Goal: Task Accomplishment & Management: Manage account settings

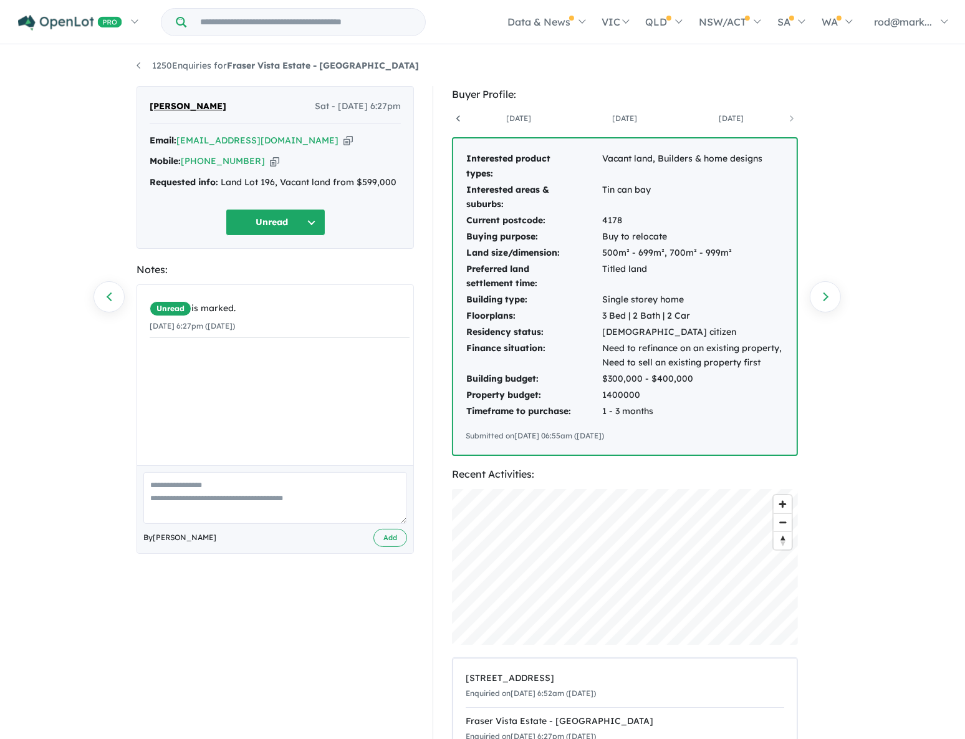
scroll to position [0, 304]
click at [343, 141] on icon "button" at bounding box center [347, 140] width 9 height 13
click at [343, 143] on icon "button" at bounding box center [347, 140] width 9 height 13
click at [343, 140] on icon "button" at bounding box center [347, 140] width 9 height 13
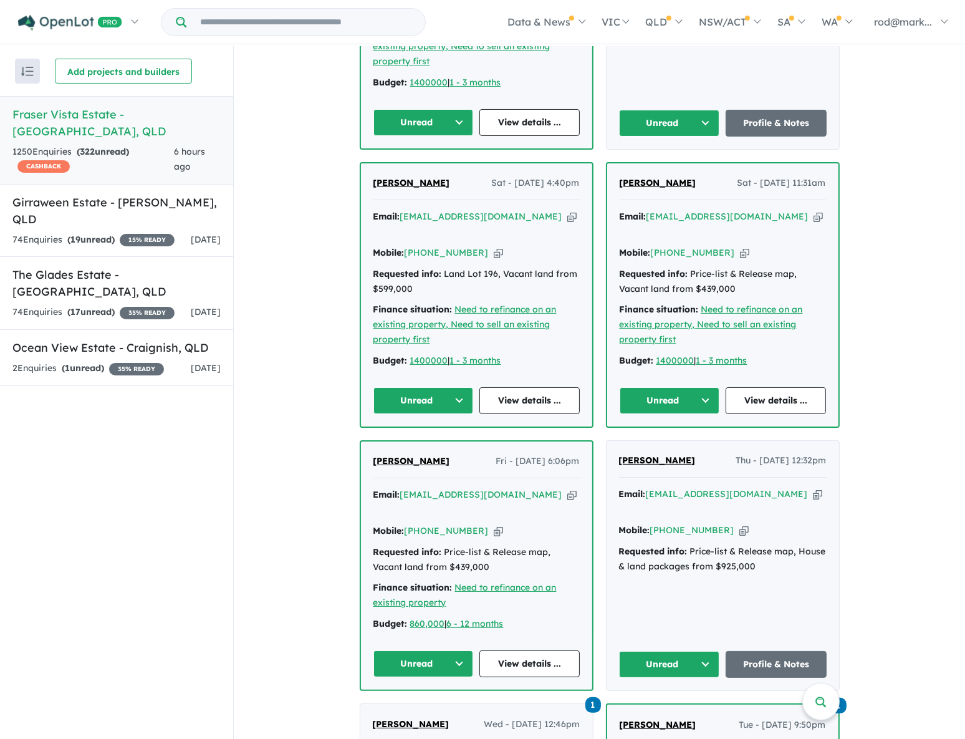
scroll to position [963, 0]
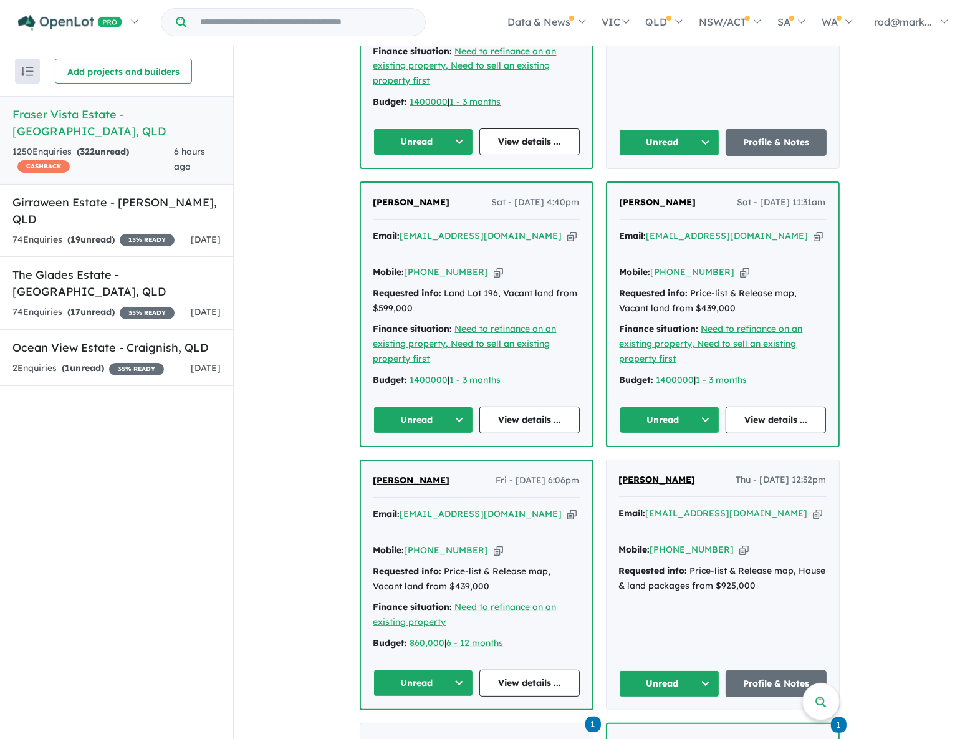
click at [456, 406] on button "Unread" at bounding box center [423, 419] width 100 height 27
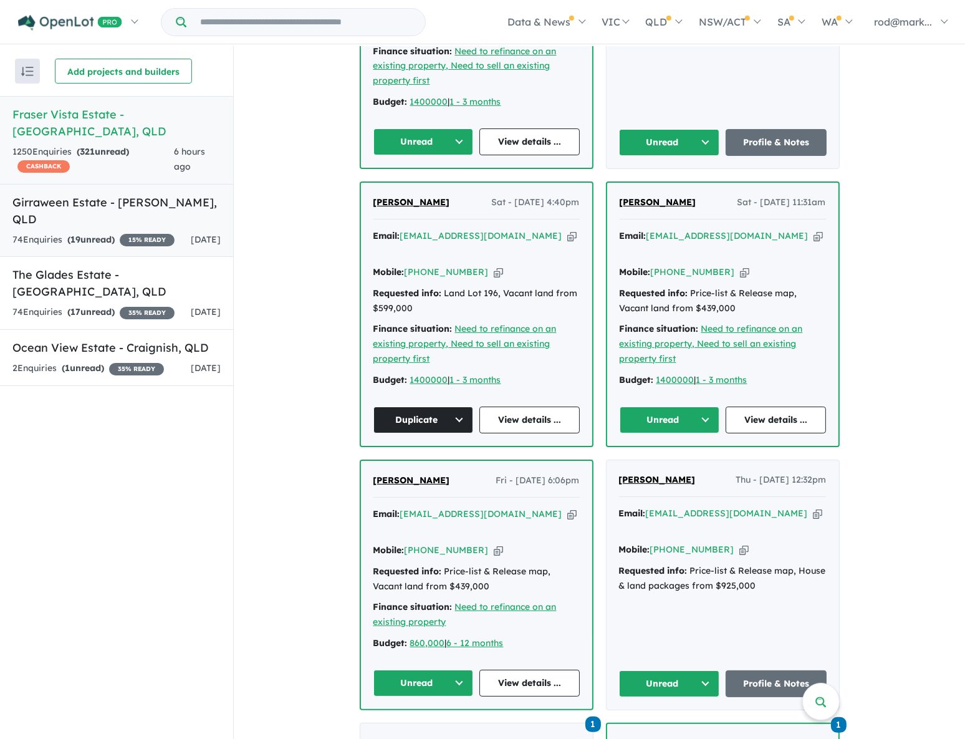
click at [48, 194] on h5 "Girraween Estate - Eli Waters , QLD" at bounding box center [116, 211] width 208 height 34
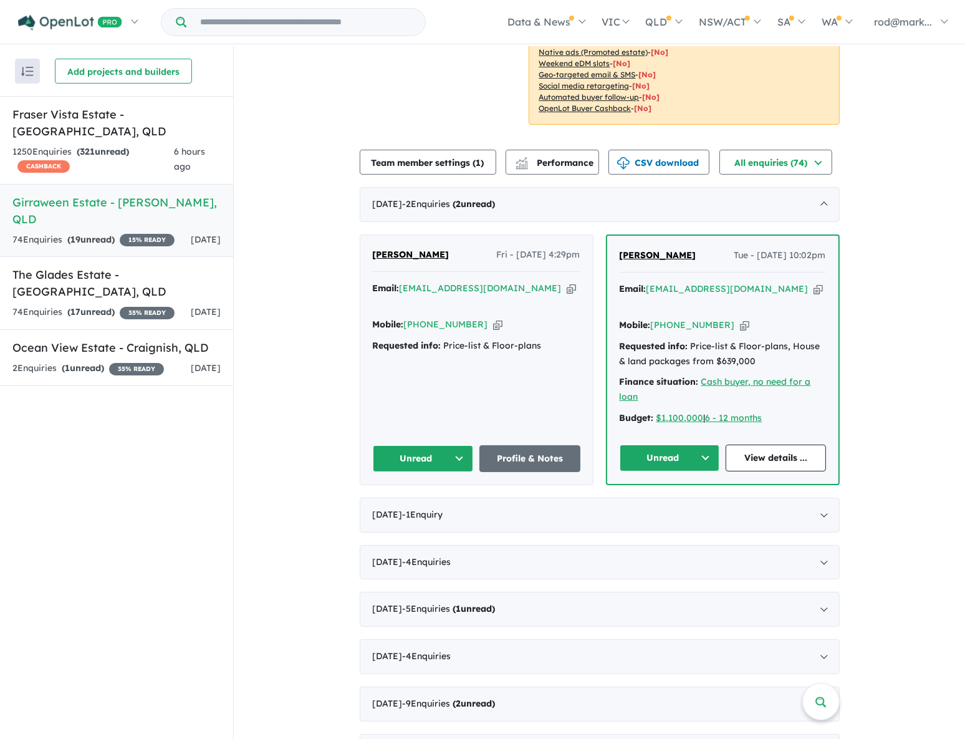
scroll to position [113, 0]
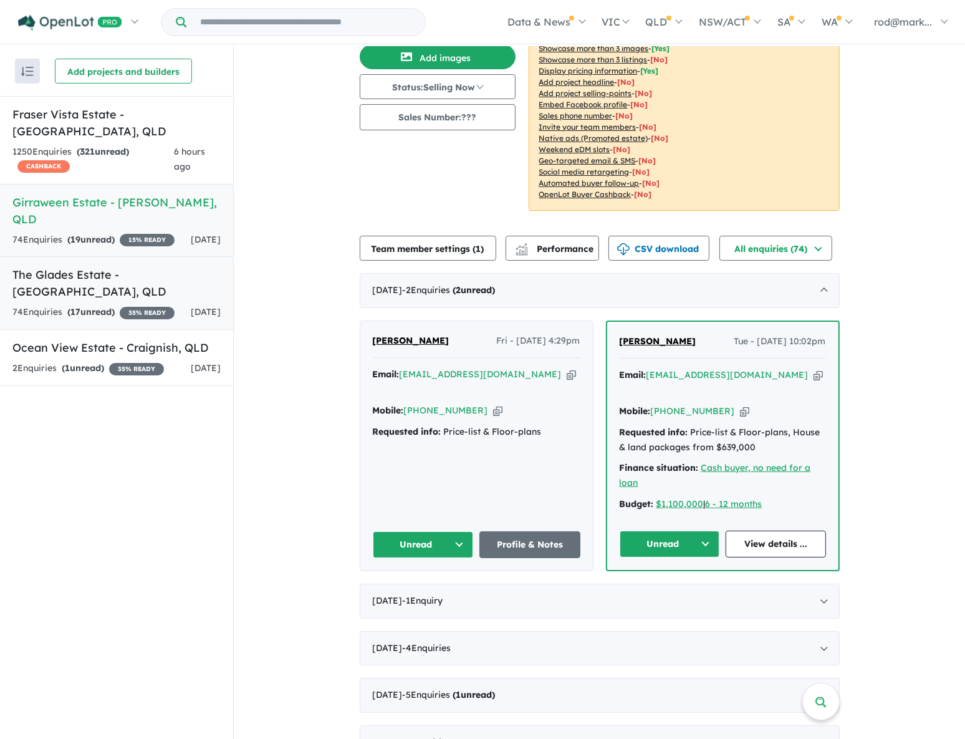
click at [67, 305] on div "74 Enquir ies ( 17 unread) 35 % READY" at bounding box center [93, 312] width 162 height 15
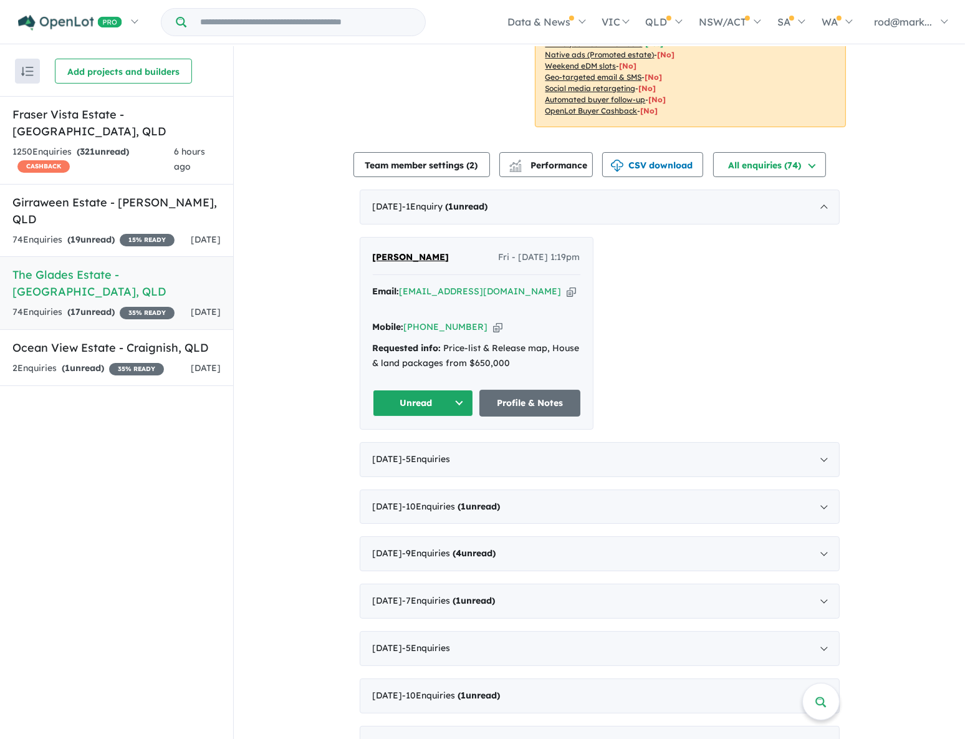
scroll to position [340, 0]
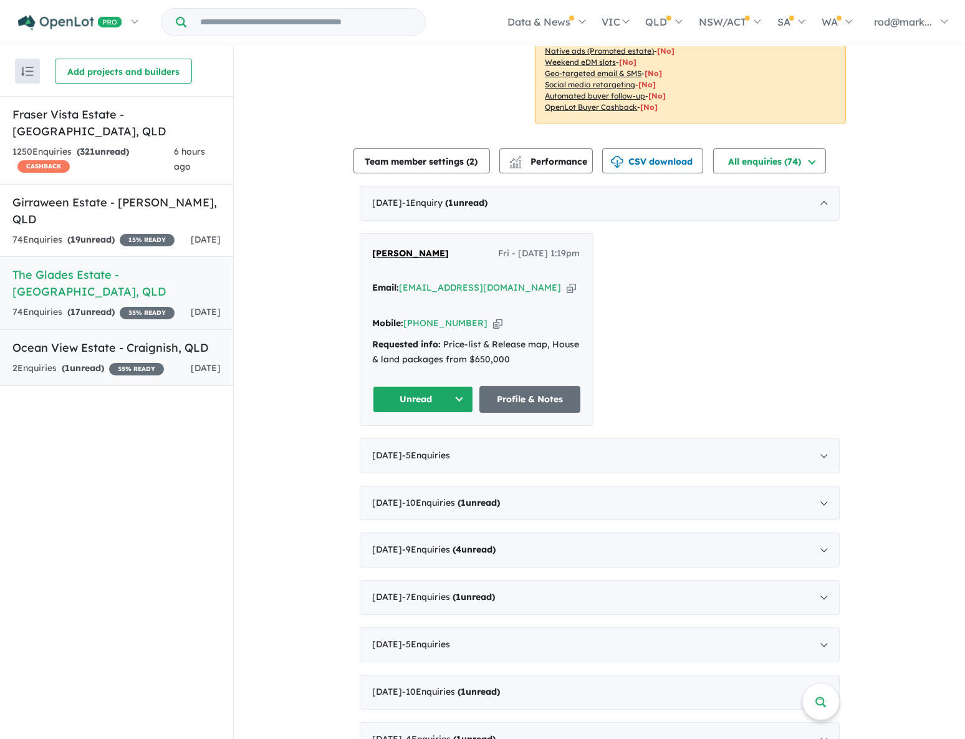
click at [68, 339] on h5 "Ocean View Estate - Craignish , QLD" at bounding box center [116, 347] width 208 height 17
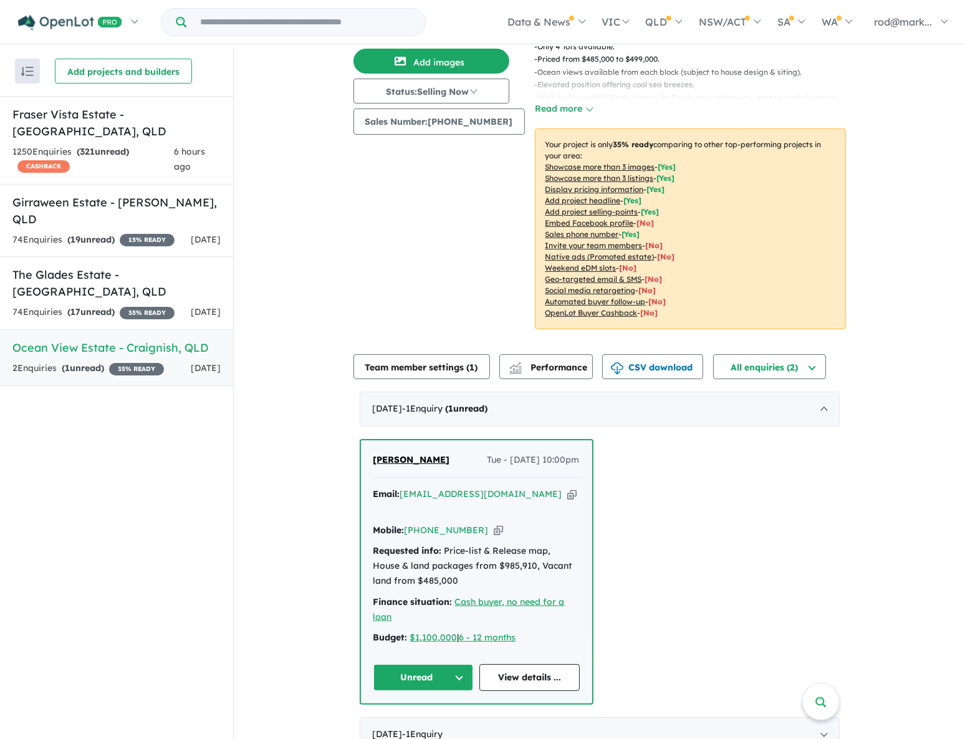
scroll to position [116, 0]
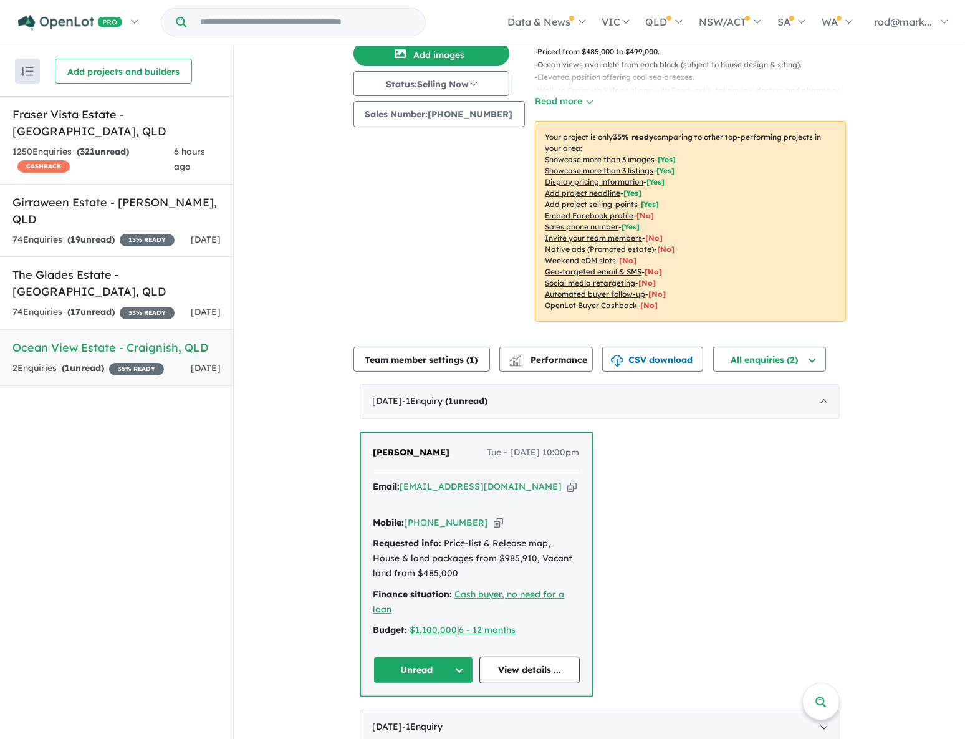
click at [458, 656] on button "Unread" at bounding box center [423, 669] width 100 height 27
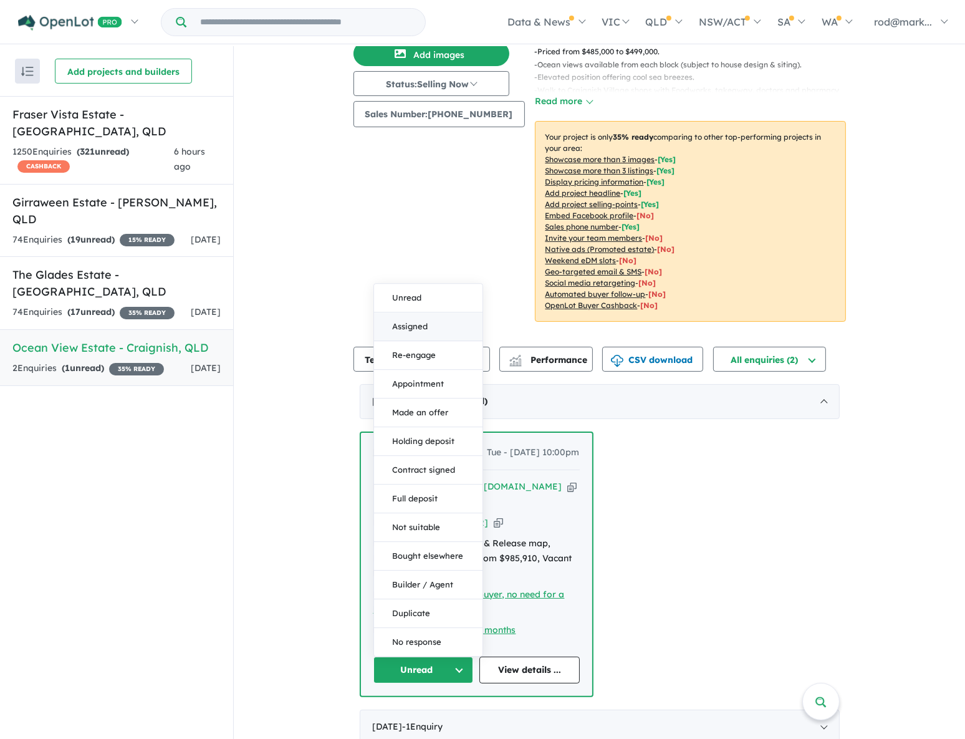
click at [426, 315] on button "Assigned" at bounding box center [428, 326] width 108 height 29
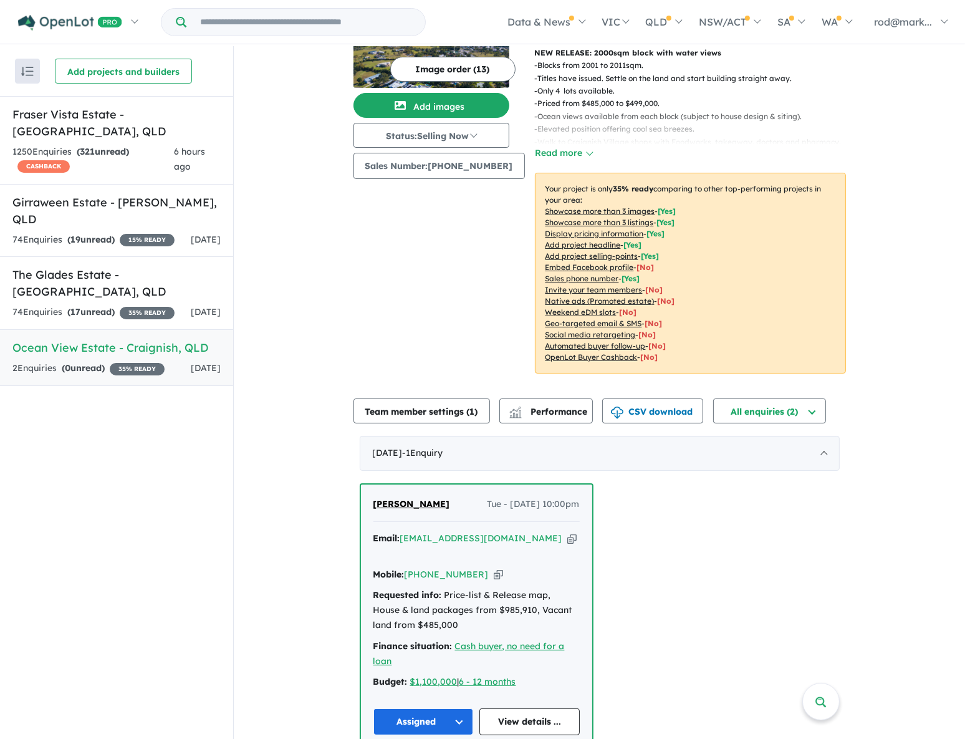
scroll to position [0, 0]
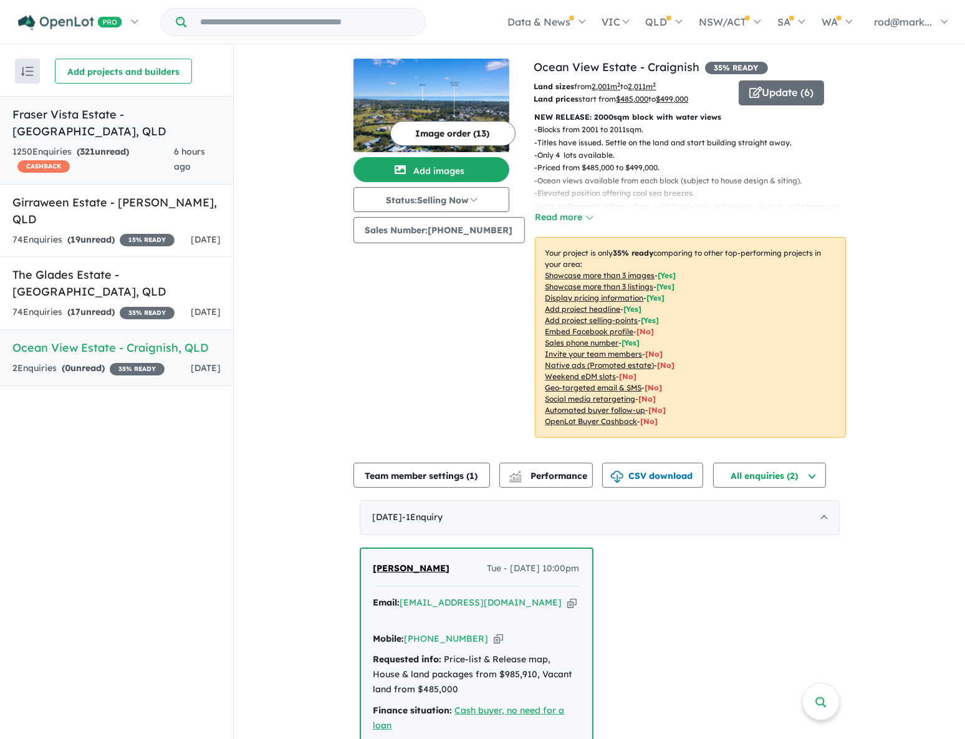
click at [105, 126] on link "Fraser Vista Estate - Booral , QLD 1250 Enquir ies ( 321 unread) CASHBACK 6 hou…" at bounding box center [116, 140] width 233 height 89
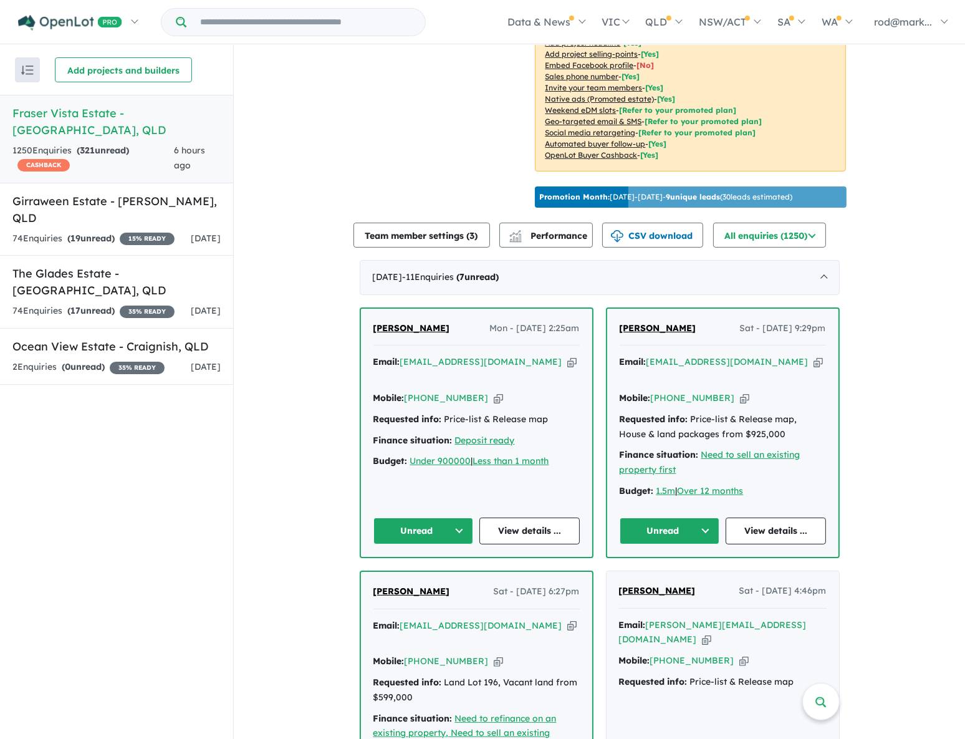
scroll to position [396, 0]
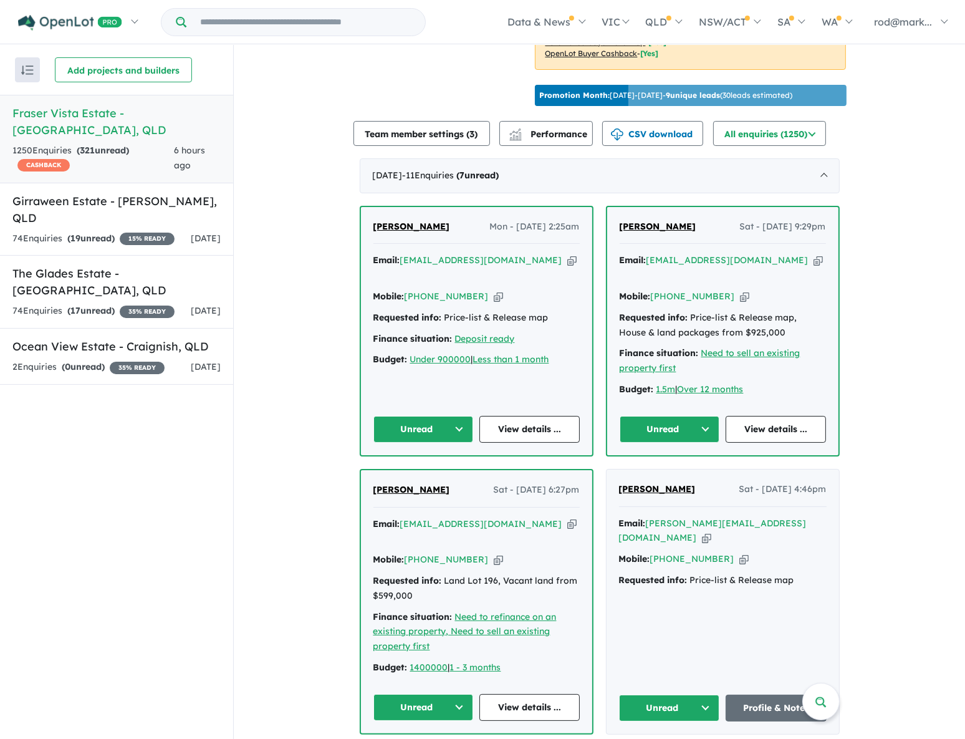
drag, startPoint x: 538, startPoint y: 504, endPoint x: 481, endPoint y: 608, distance: 118.5
click at [567, 517] on icon "button" at bounding box center [571, 523] width 9 height 13
click at [453, 694] on button "Unread" at bounding box center [423, 707] width 100 height 27
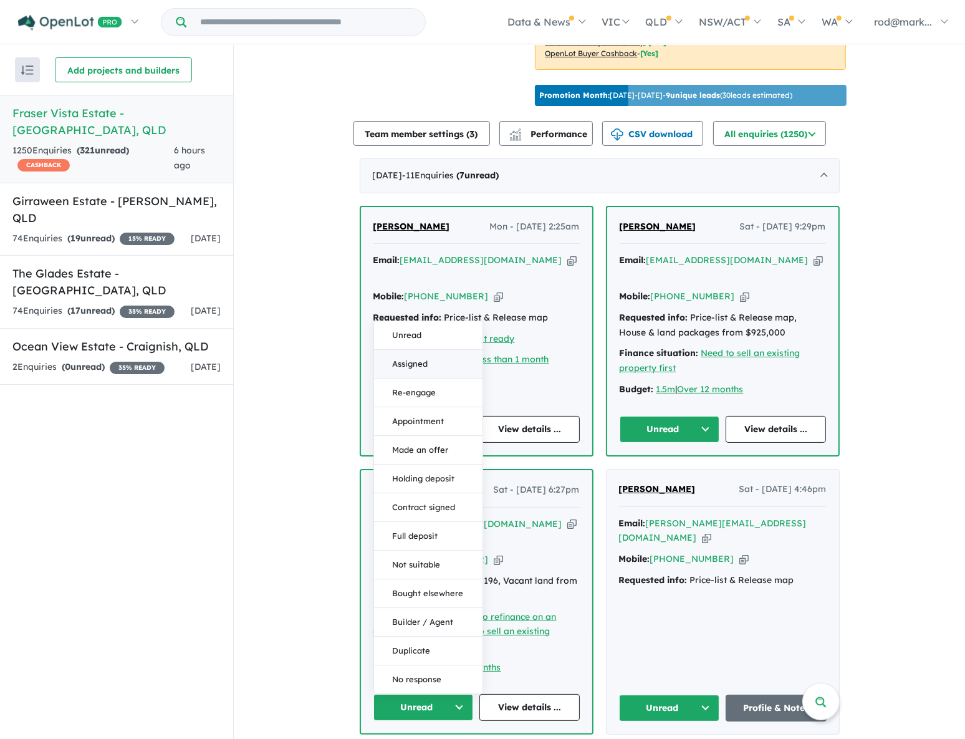
click at [416, 350] on button "Assigned" at bounding box center [428, 364] width 108 height 29
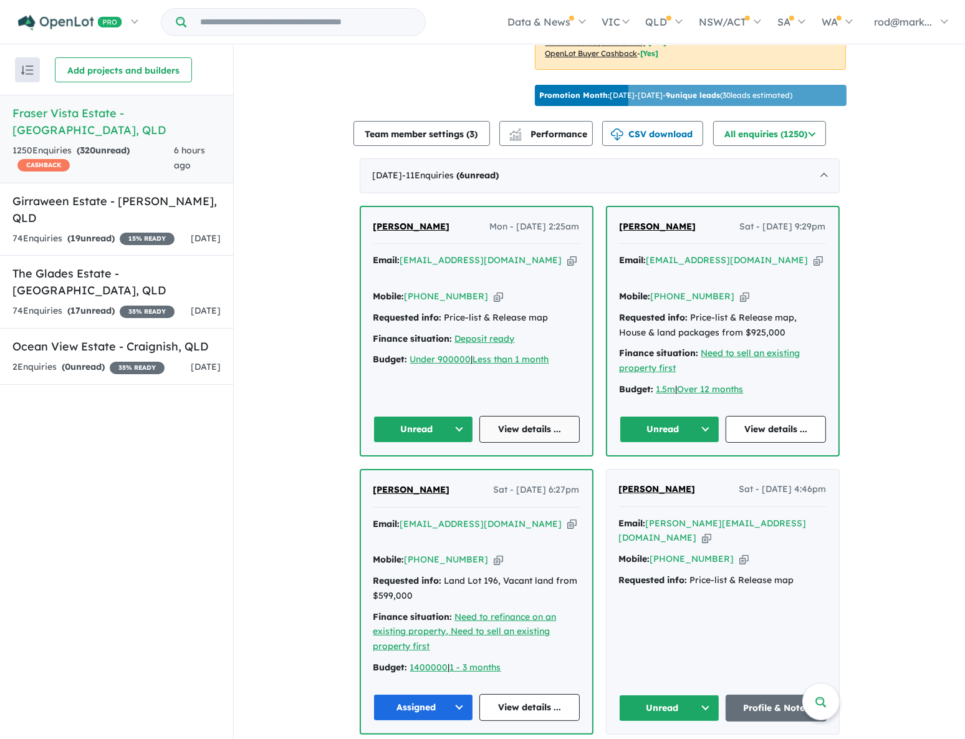
click at [520, 416] on link "View details ..." at bounding box center [529, 429] width 100 height 27
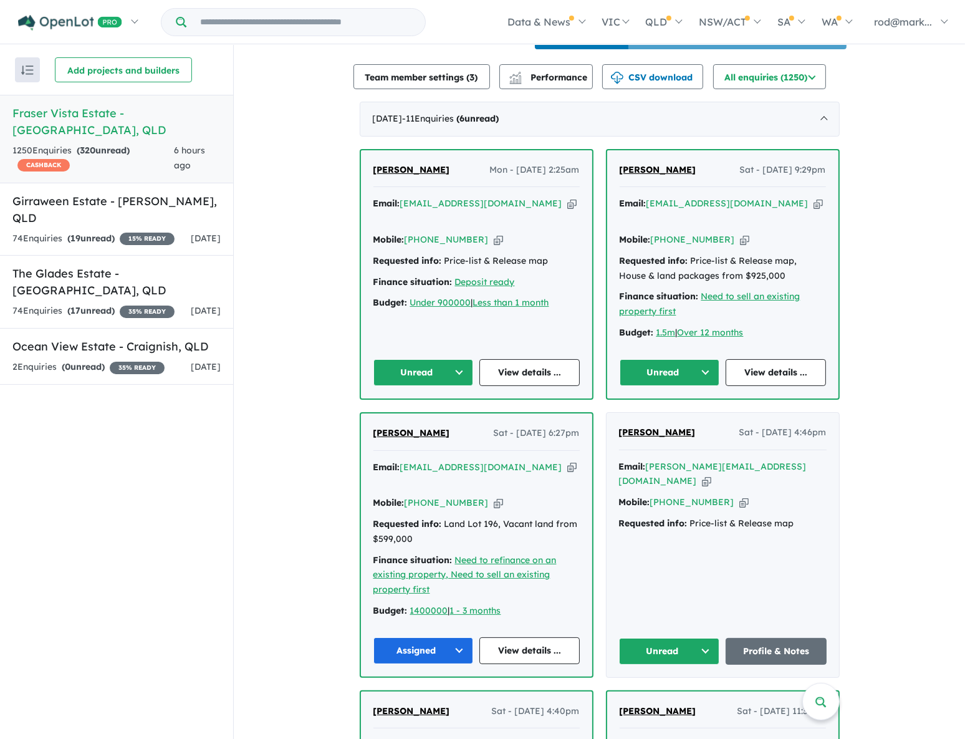
click at [459, 359] on button "Unread" at bounding box center [423, 372] width 100 height 27
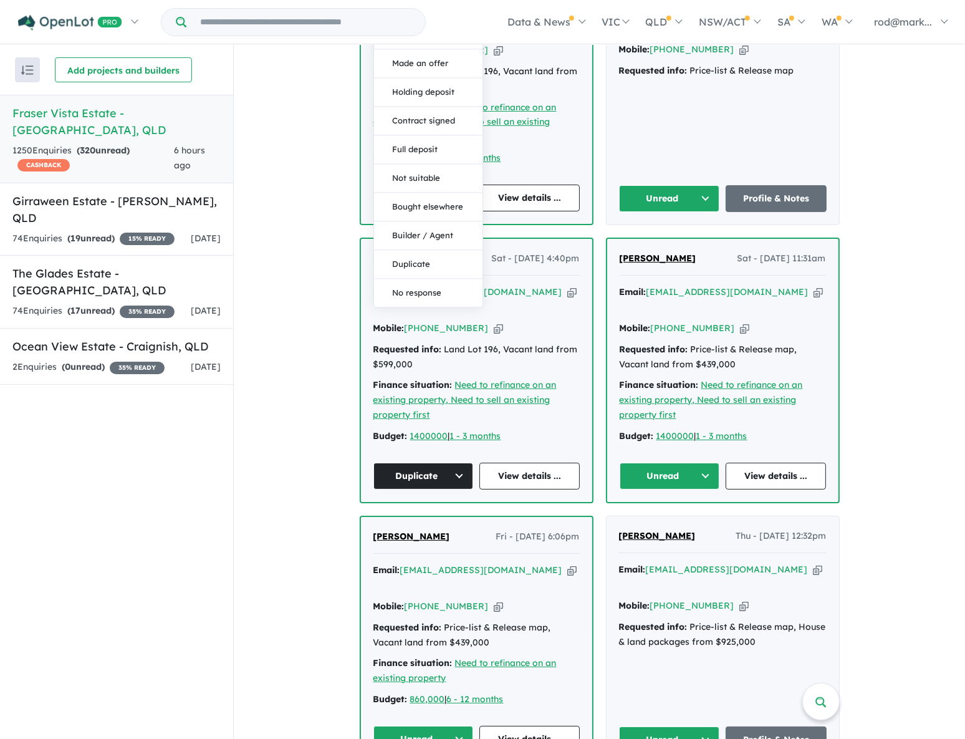
scroll to position [906, 0]
click at [410, 278] on button "No response" at bounding box center [428, 292] width 108 height 28
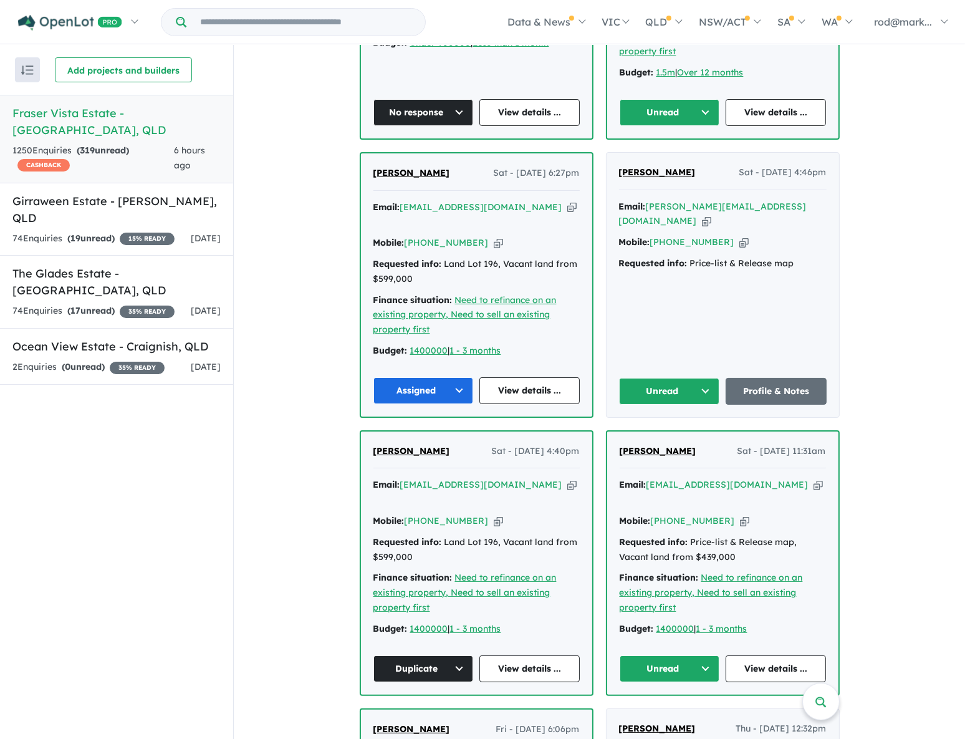
scroll to position [679, 0]
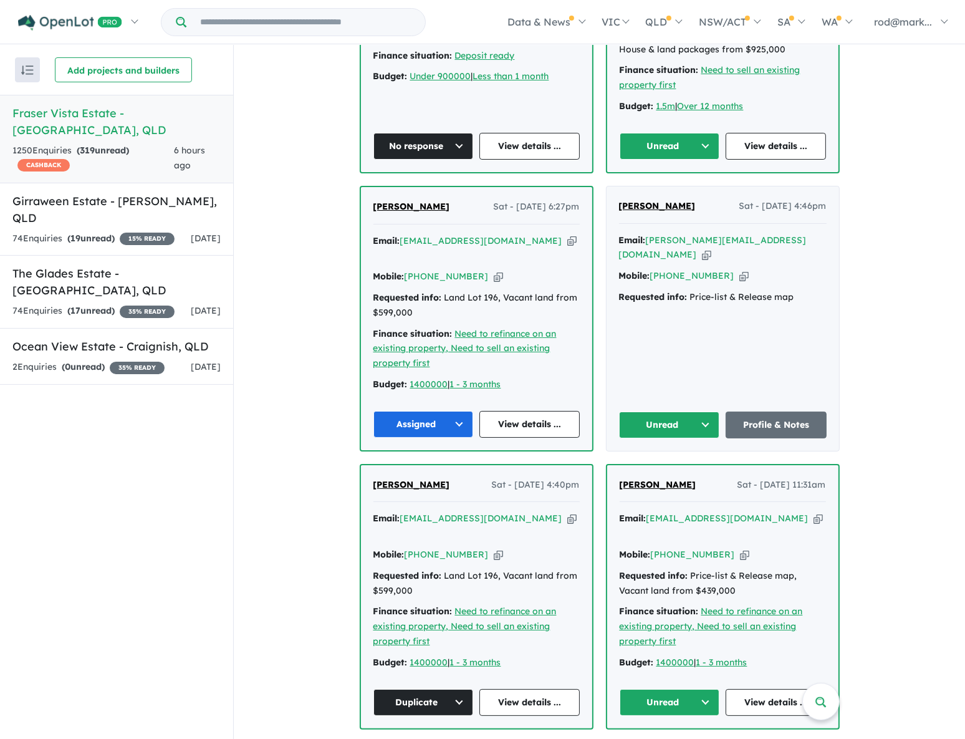
click at [704, 689] on button "Unread" at bounding box center [670, 702] width 100 height 27
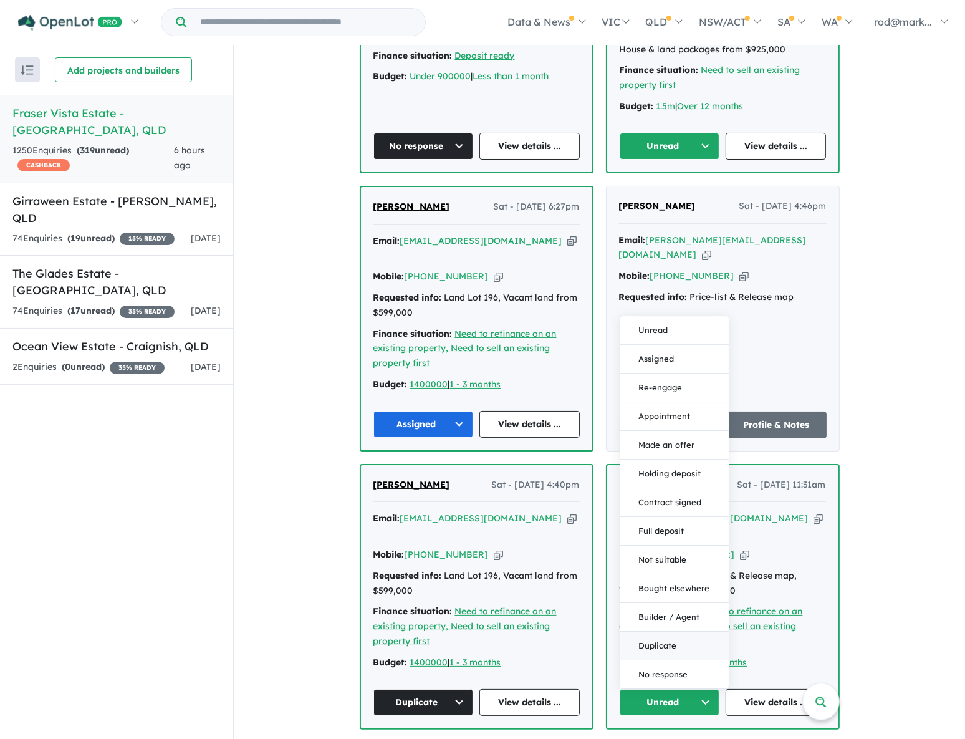
click at [692, 631] on button "Duplicate" at bounding box center [674, 645] width 108 height 29
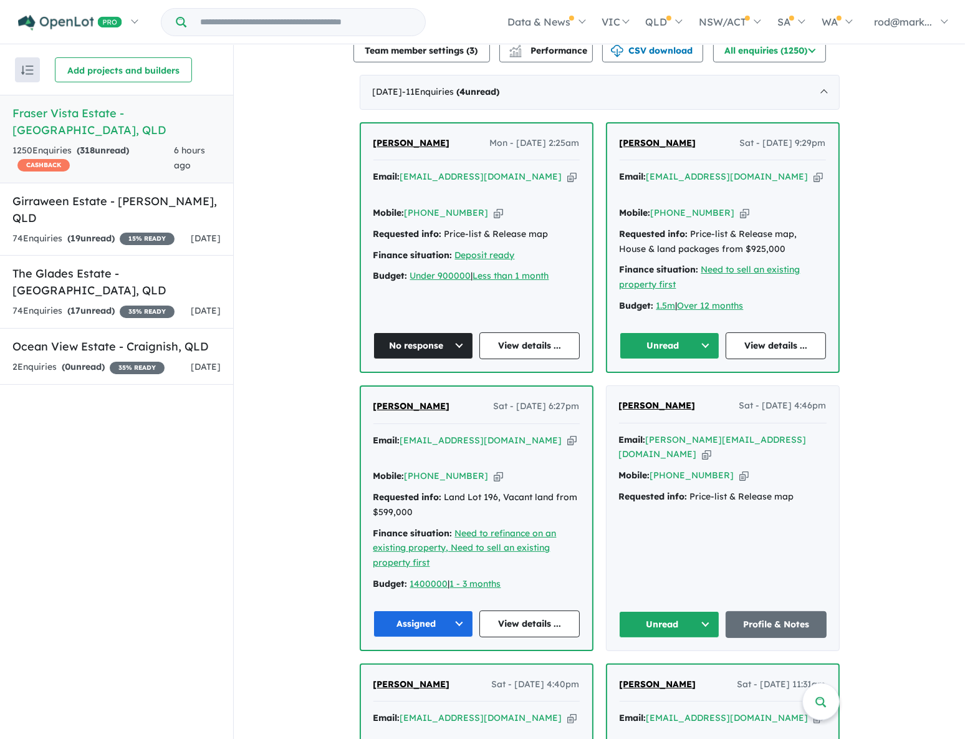
scroll to position [453, 0]
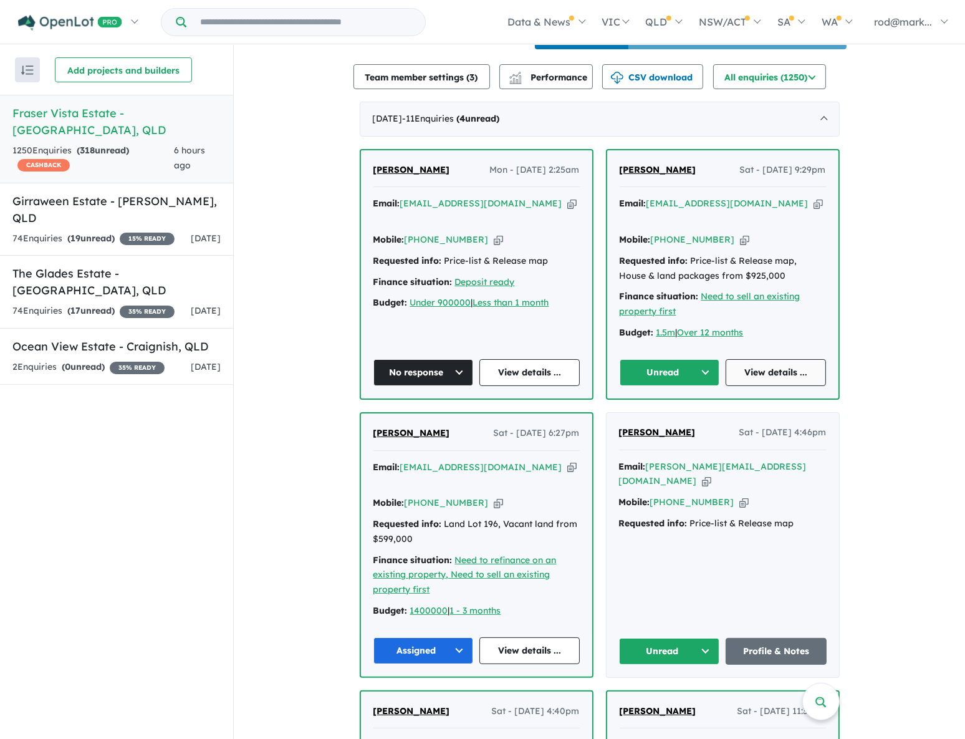
click at [785, 359] on link "View details ..." at bounding box center [776, 372] width 100 height 27
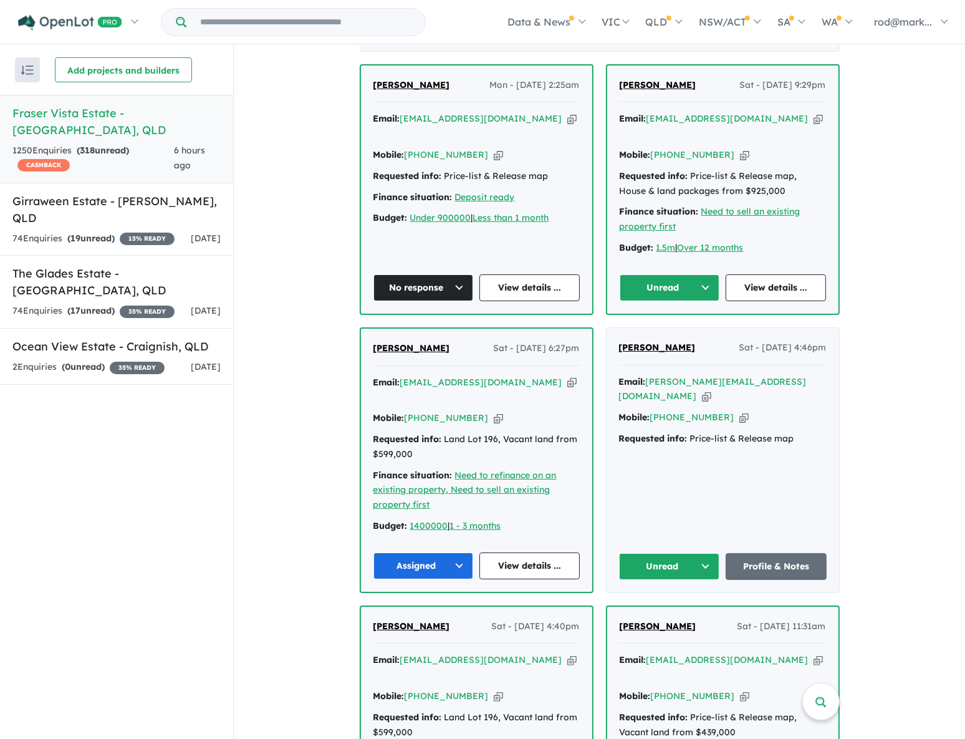
scroll to position [623, 0]
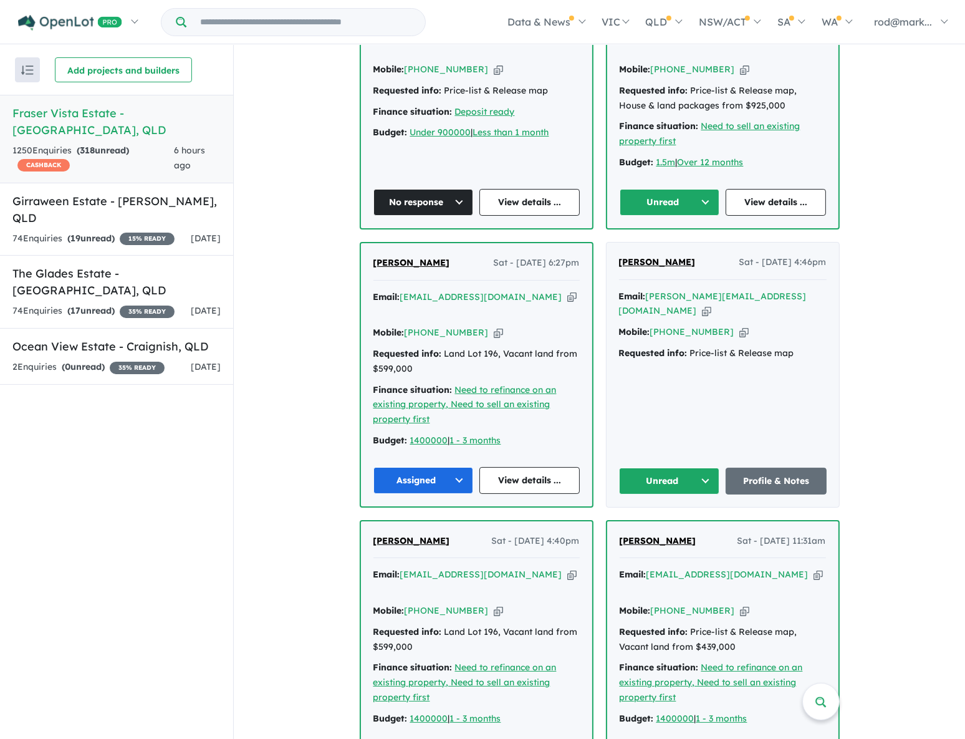
click at [711, 304] on icon "button" at bounding box center [706, 310] width 9 height 13
click at [706, 468] on button "Unread" at bounding box center [669, 481] width 101 height 27
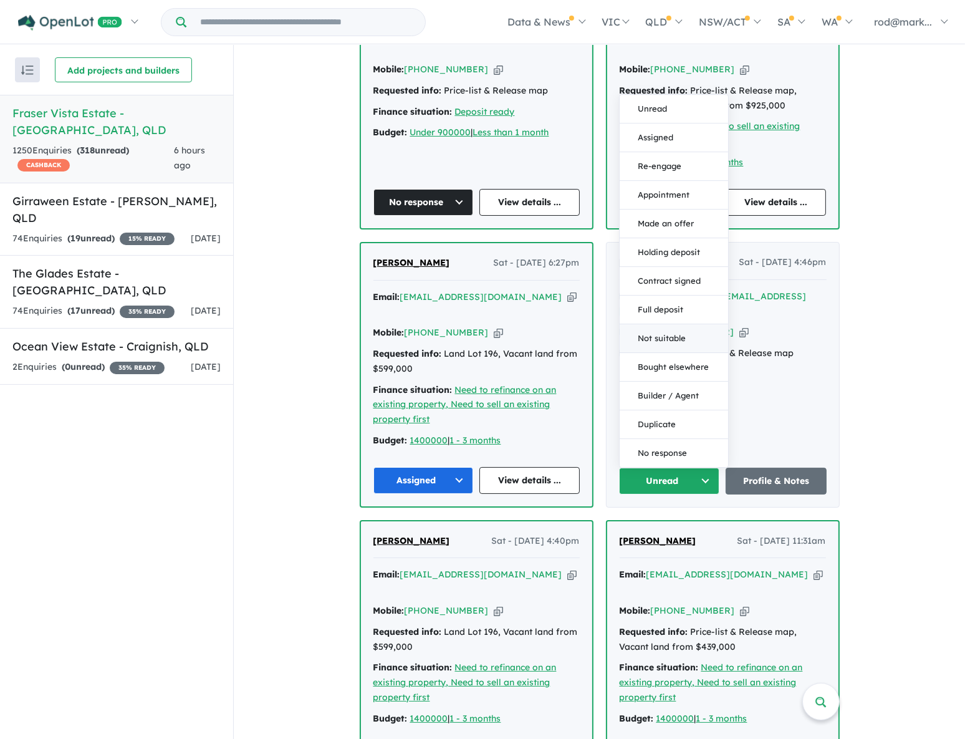
click at [666, 324] on button "Not suitable" at bounding box center [674, 338] width 108 height 29
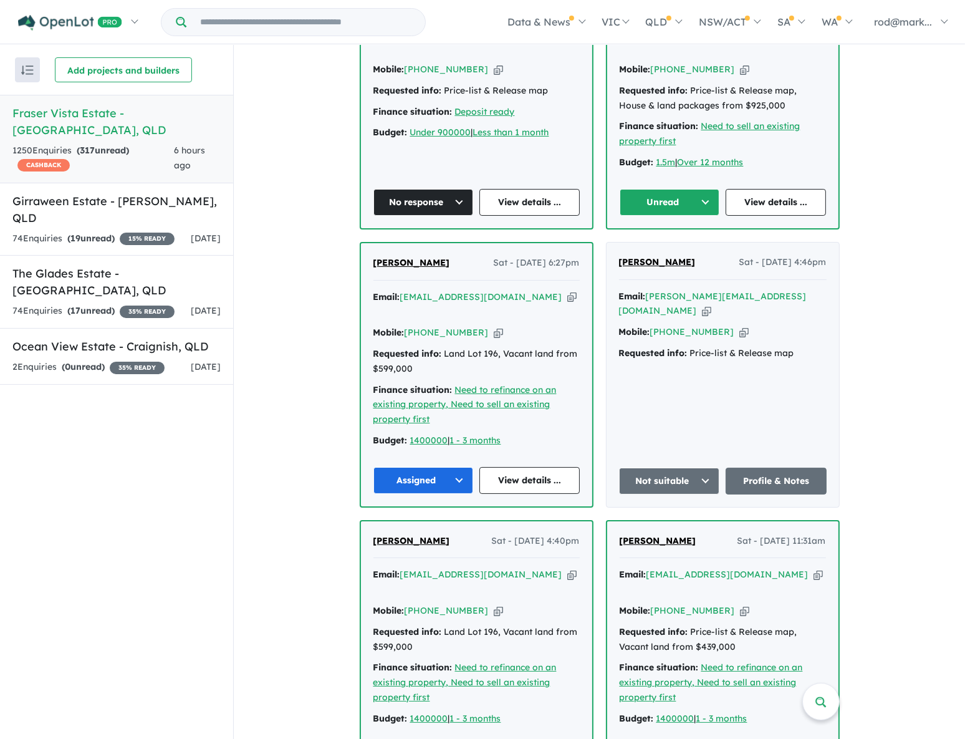
click at [711, 304] on icon "button" at bounding box center [706, 310] width 9 height 13
drag, startPoint x: 805, startPoint y: 274, endPoint x: 681, endPoint y: 247, distance: 126.9
click at [711, 304] on icon "button" at bounding box center [706, 310] width 9 height 13
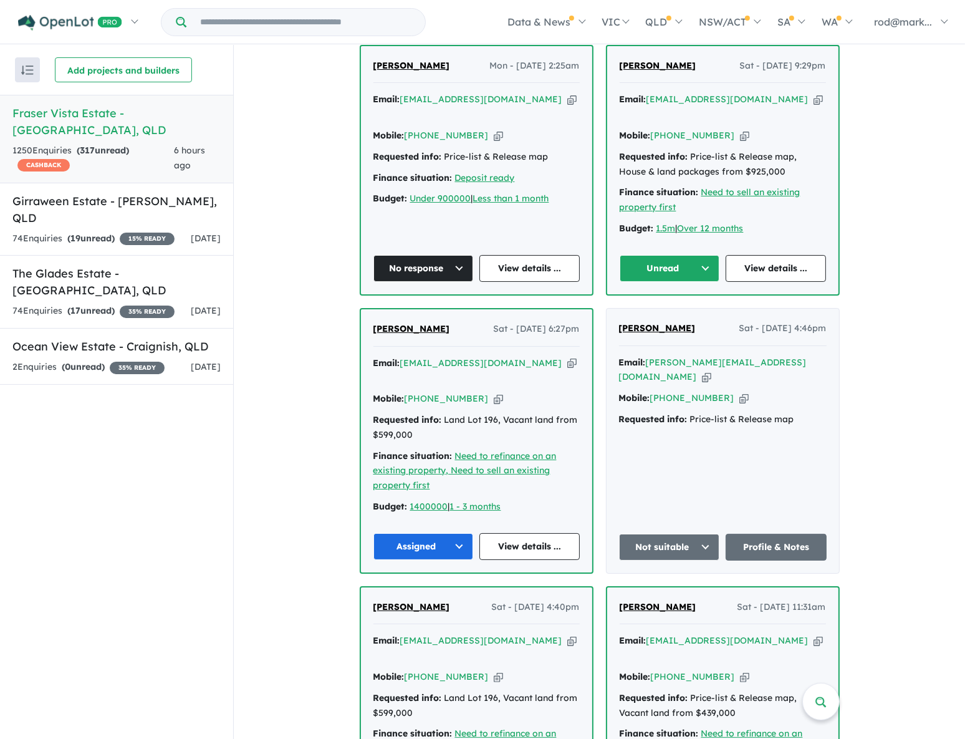
scroll to position [567, 0]
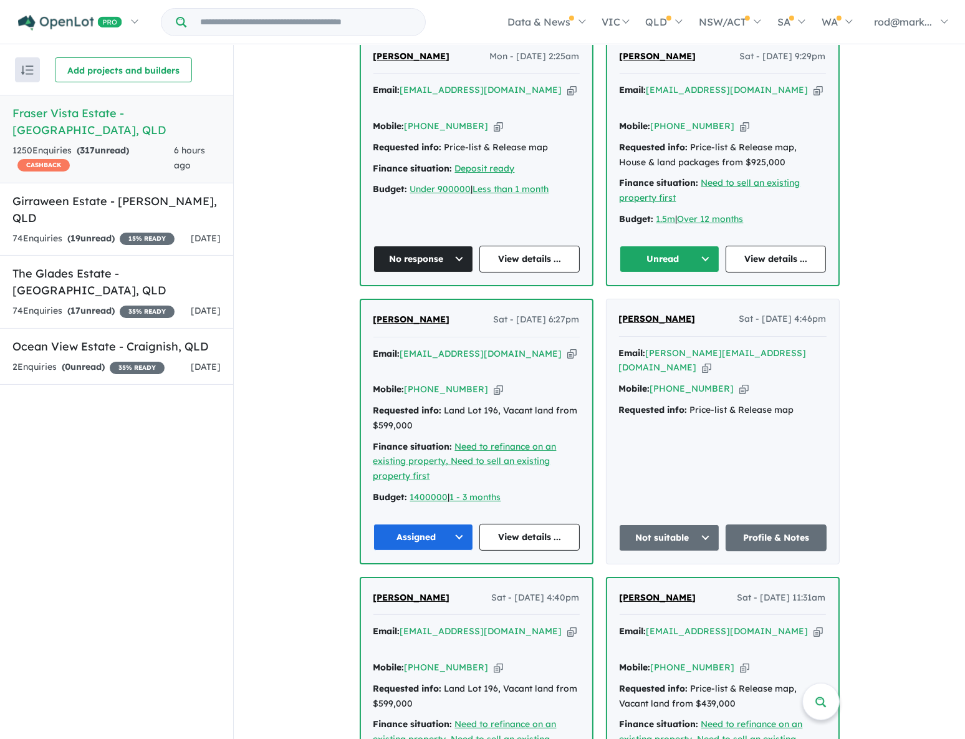
click at [704, 246] on button "Unread" at bounding box center [670, 259] width 100 height 27
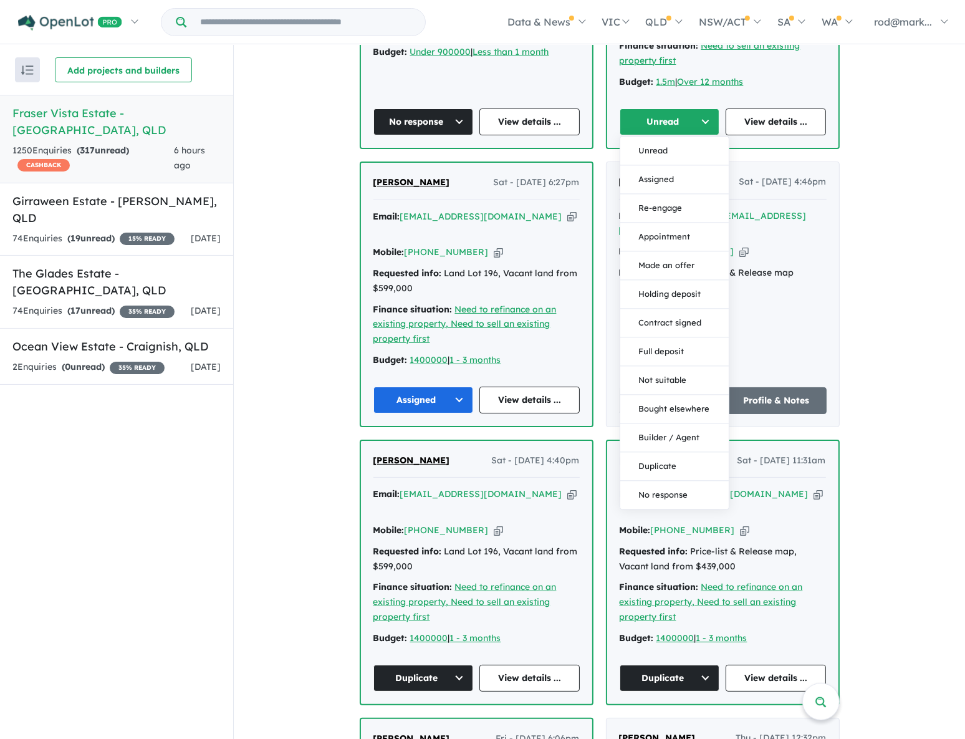
scroll to position [850, 0]
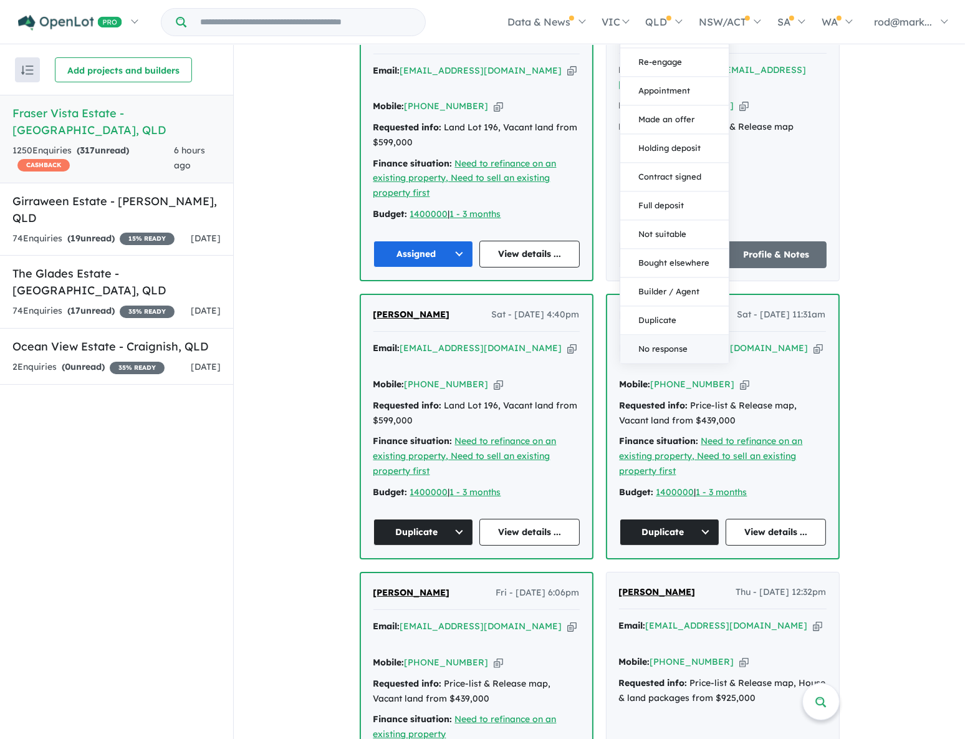
click at [656, 335] on button "No response" at bounding box center [674, 349] width 108 height 28
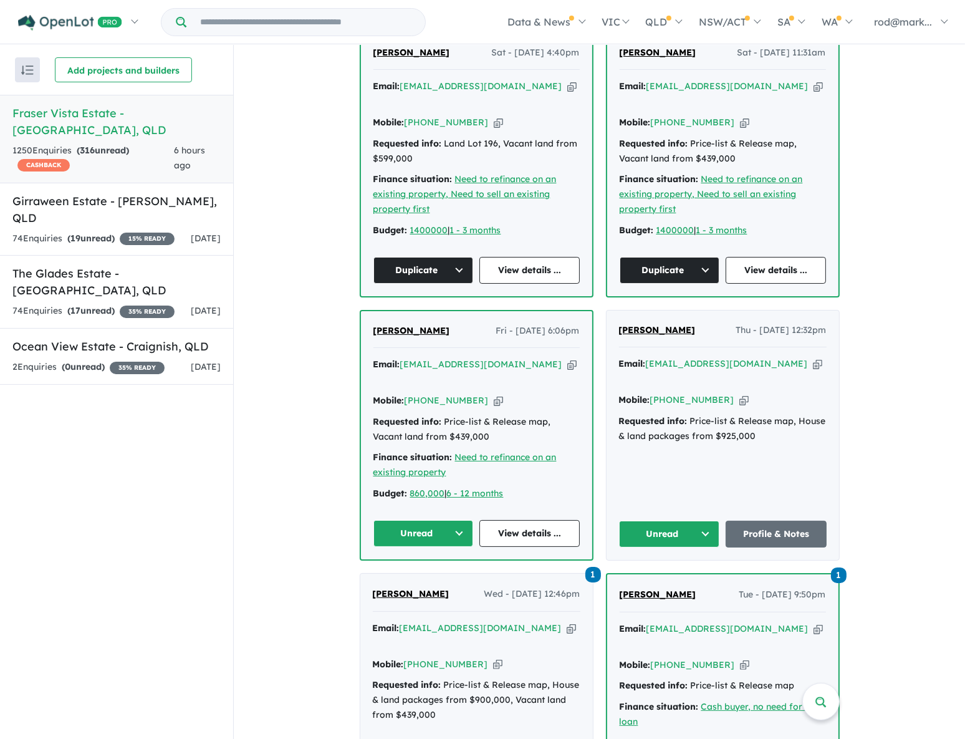
scroll to position [1133, 0]
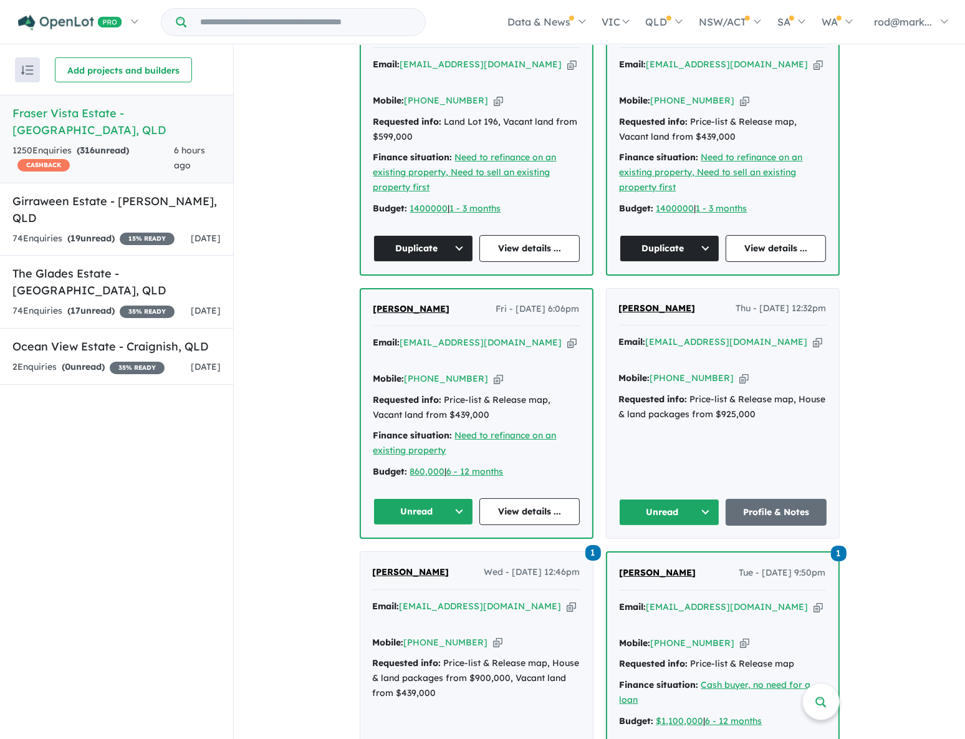
click at [704, 499] on button "Unread" at bounding box center [669, 512] width 101 height 27
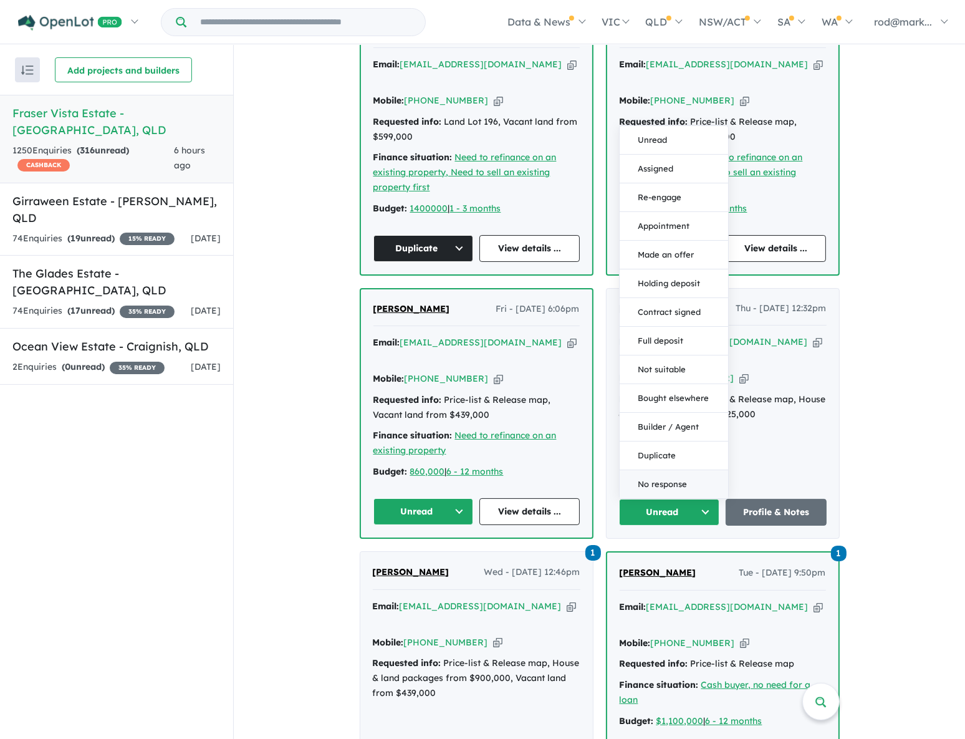
click at [674, 470] on button "No response" at bounding box center [674, 484] width 108 height 28
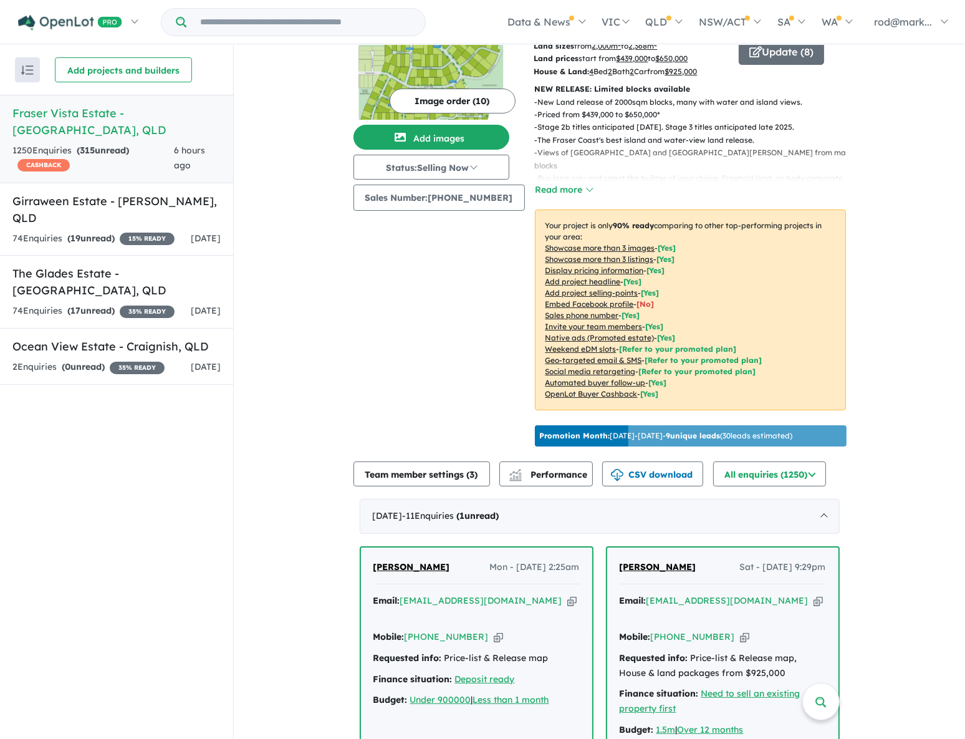
scroll to position [0, 0]
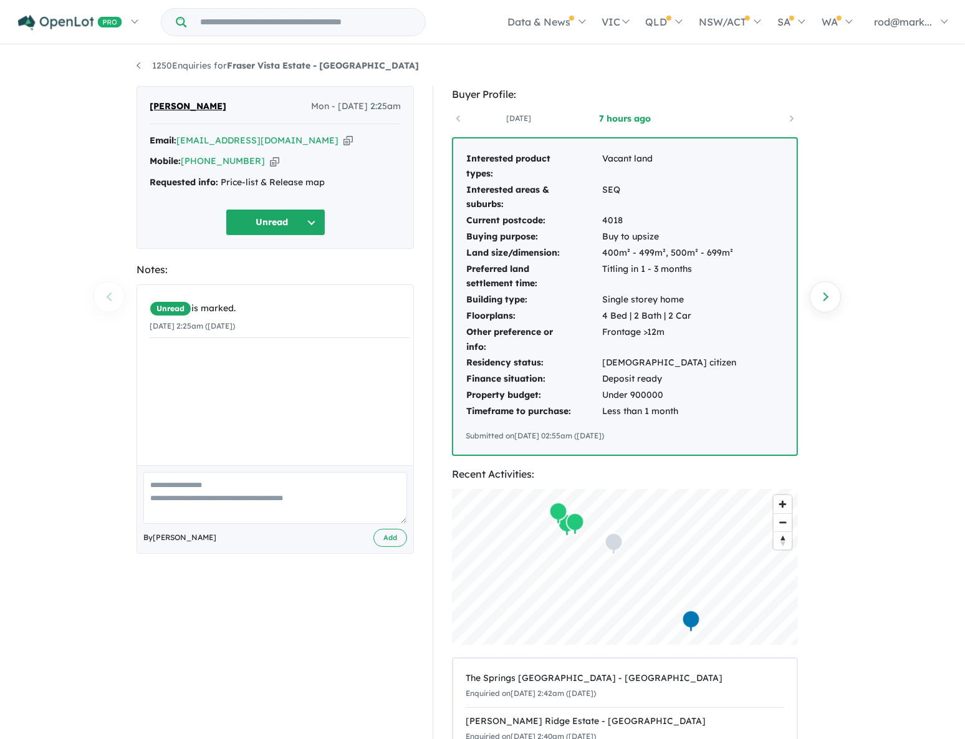
click at [343, 143] on icon "button" at bounding box center [347, 140] width 9 height 13
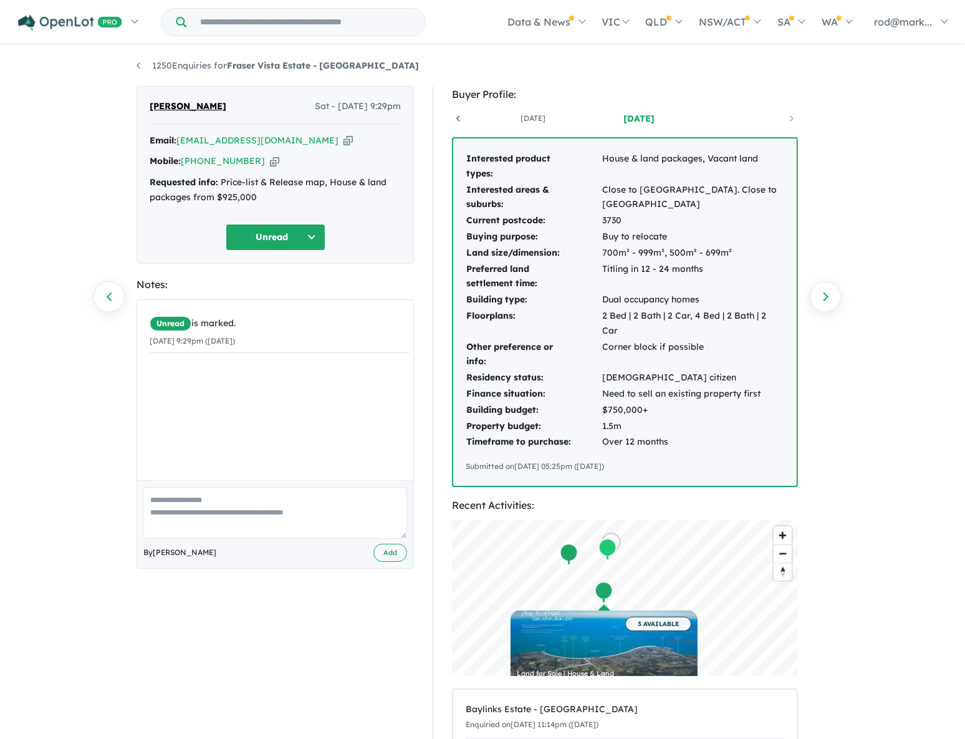
click at [343, 138] on icon "button" at bounding box center [347, 140] width 9 height 13
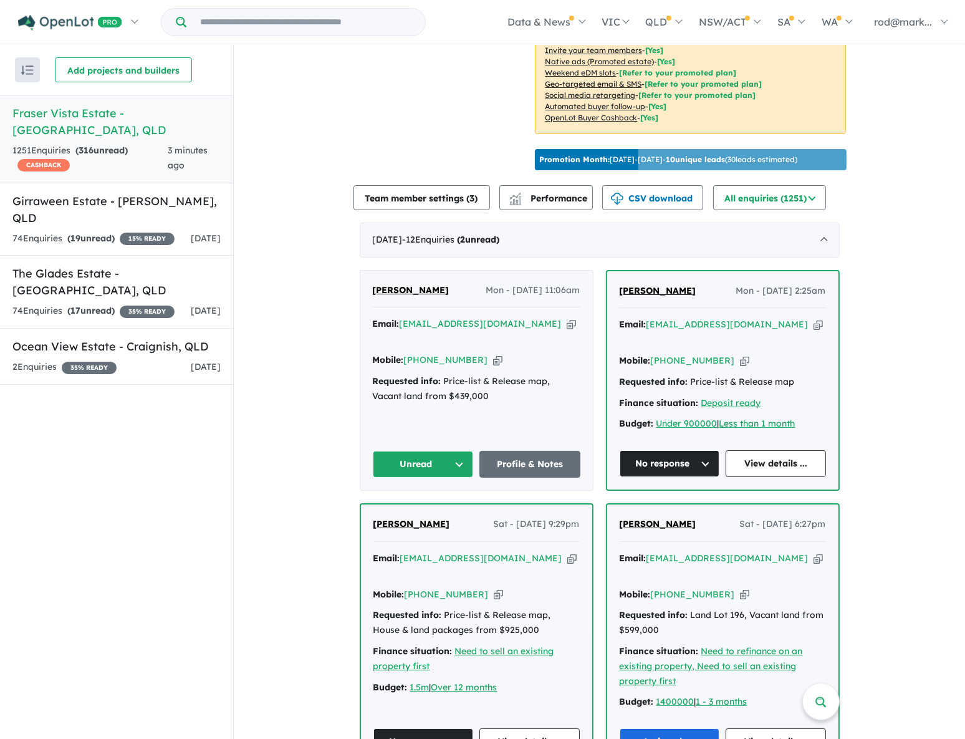
scroll to position [340, 0]
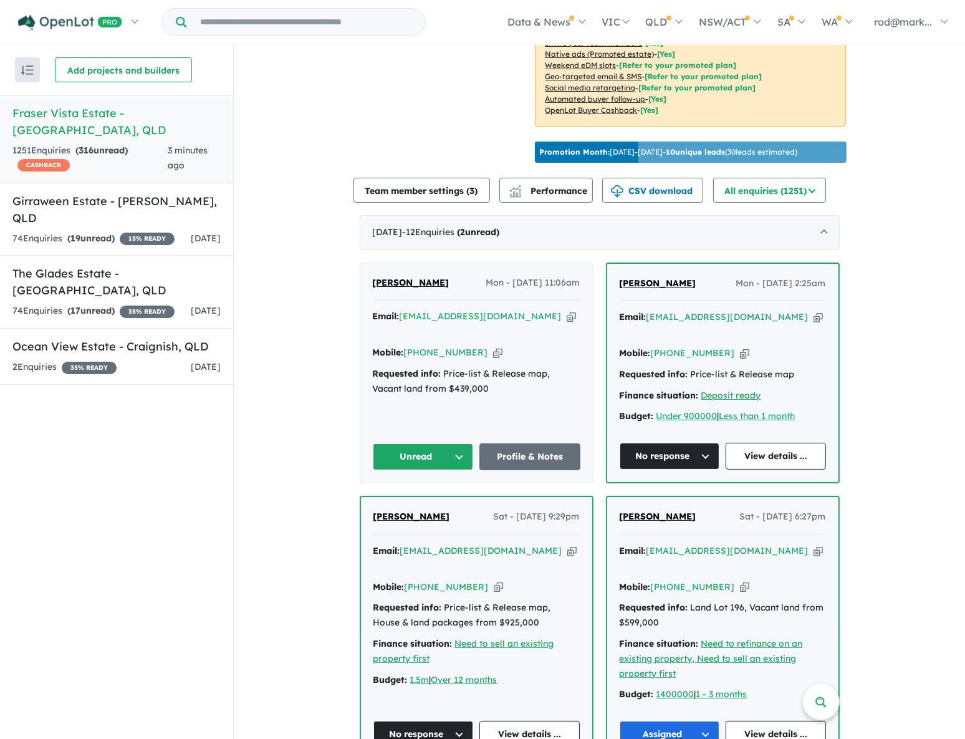
click at [567, 310] on icon "button" at bounding box center [571, 316] width 9 height 13
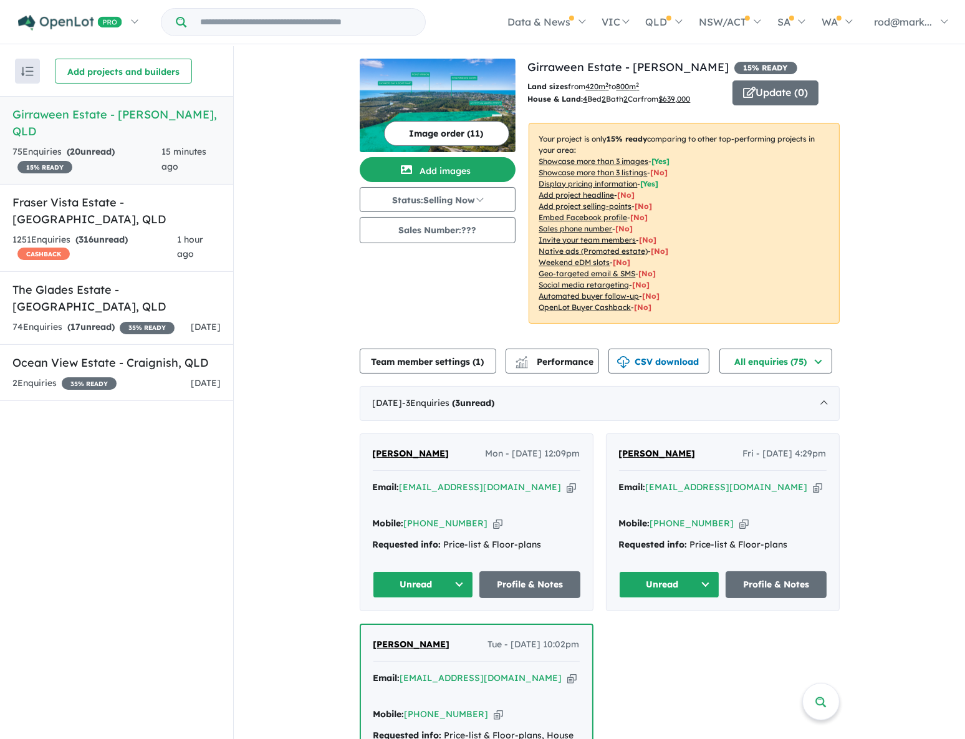
click at [567, 485] on icon "button" at bounding box center [571, 487] width 9 height 13
